Goal: Task Accomplishment & Management: Manage account settings

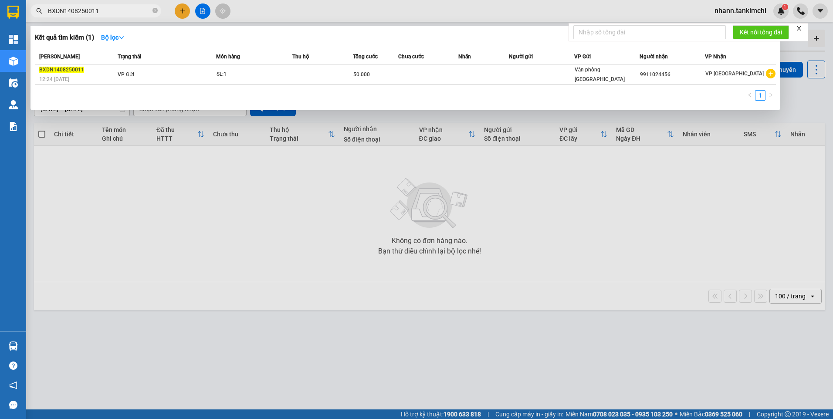
drag, startPoint x: 69, startPoint y: 17, endPoint x: 60, endPoint y: 7, distance: 12.9
click at [38, 15] on span "BXDN1408250011" at bounding box center [96, 10] width 131 height 13
paste input "33"
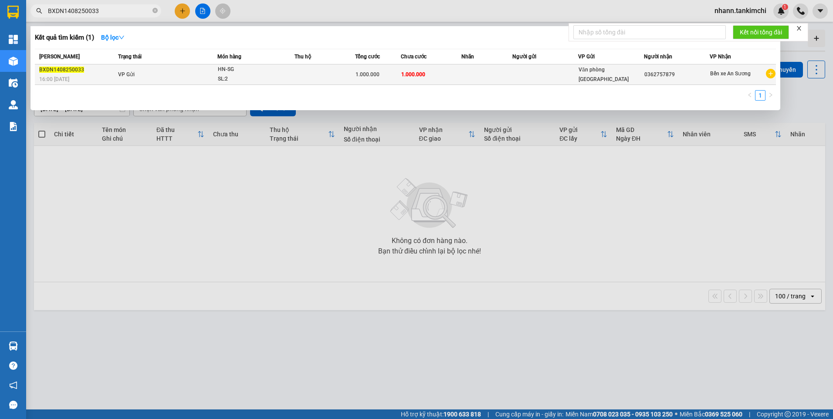
type input "BXDN1408250033"
click at [209, 76] on td "VP Gửi" at bounding box center [167, 75] width 102 height 20
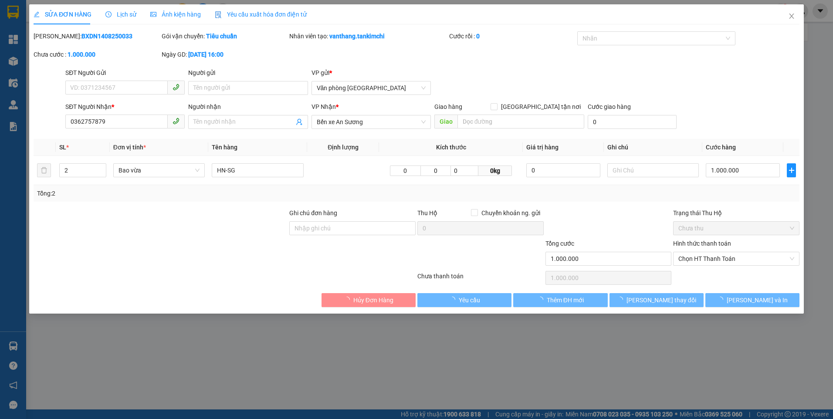
type input "0362757879"
type input "1.000.000"
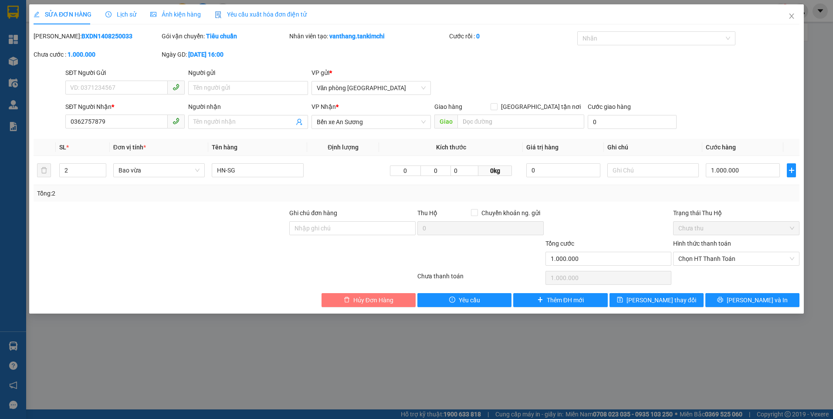
click at [390, 301] on span "Hủy Đơn Hàng" at bounding box center [373, 301] width 40 height 10
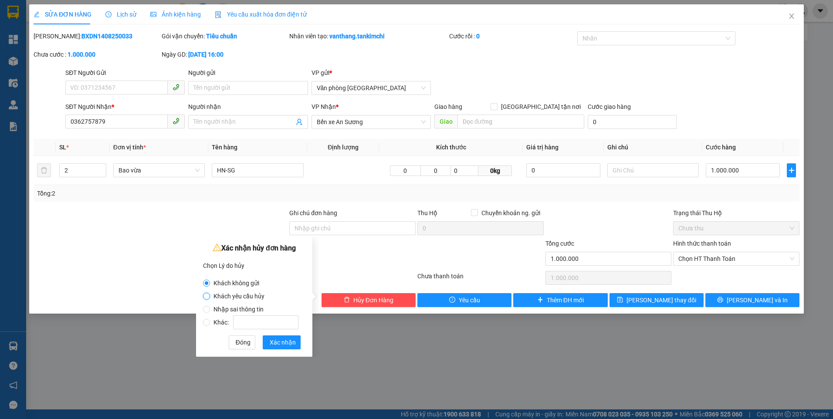
click at [208, 297] on input "Khách yêu cầu hủy" at bounding box center [206, 296] width 7 height 7
radio input "true"
radio input "false"
click at [208, 308] on input "Nhập sai thông tin" at bounding box center [206, 309] width 7 height 7
radio input "true"
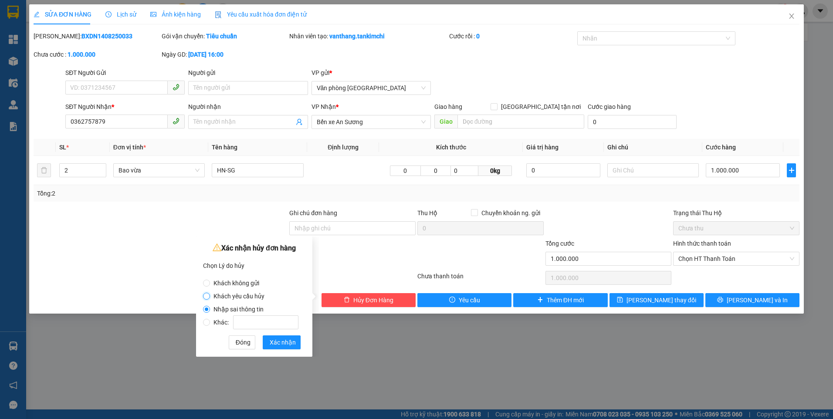
click at [209, 296] on input "Khách yêu cầu hủy" at bounding box center [206, 296] width 7 height 7
radio input "true"
radio input "false"
drag, startPoint x: 280, startPoint y: 342, endPoint x: 291, endPoint y: 342, distance: 10.5
click at [281, 342] on span "Xác nhận" at bounding box center [283, 343] width 26 height 10
